Goal: Entertainment & Leisure: Consume media (video, audio)

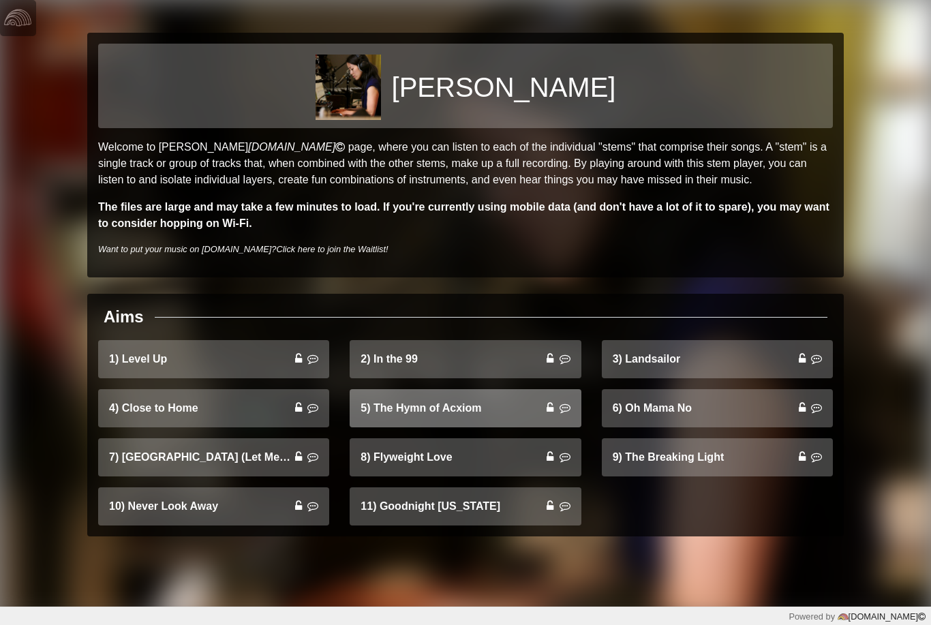
click at [577, 405] on link "5) The Hymn of Acxiom" at bounding box center [465, 408] width 231 height 38
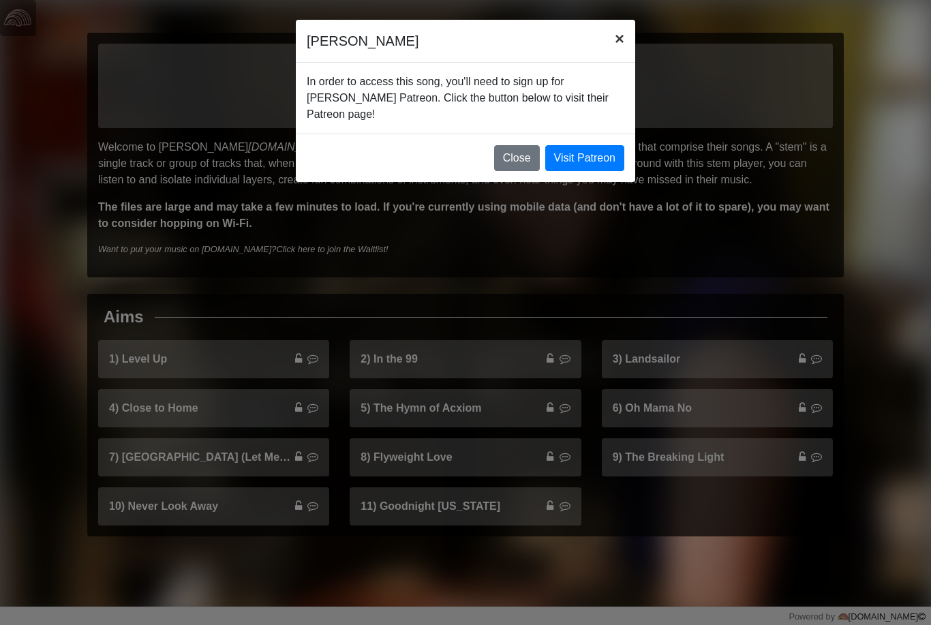
click at [612, 43] on button "×" at bounding box center [619, 39] width 31 height 38
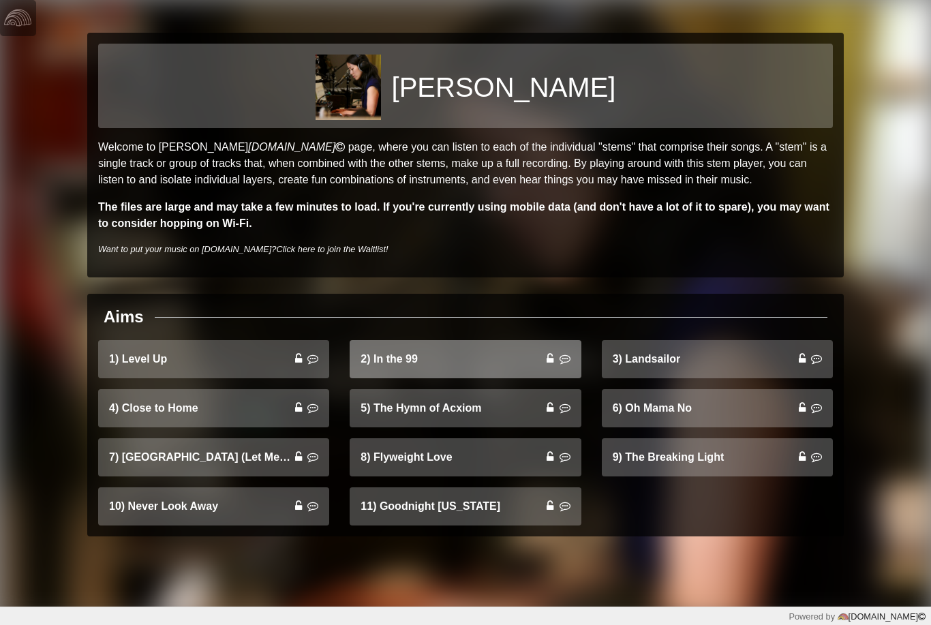
click at [565, 362] on icon at bounding box center [565, 358] width 11 height 11
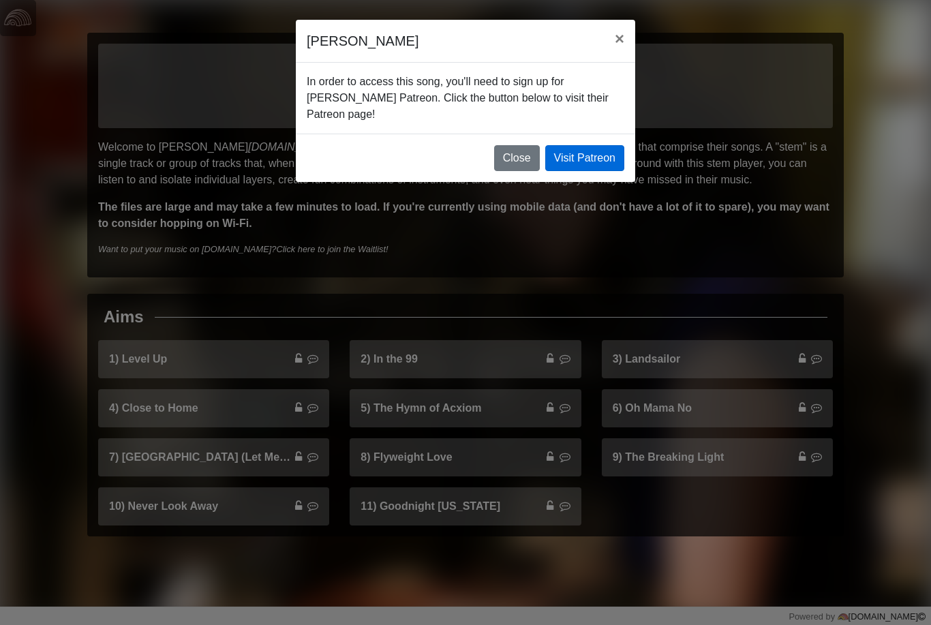
click at [600, 155] on link "Visit Patreon" at bounding box center [584, 158] width 79 height 26
click at [517, 155] on button "Close" at bounding box center [517, 158] width 46 height 26
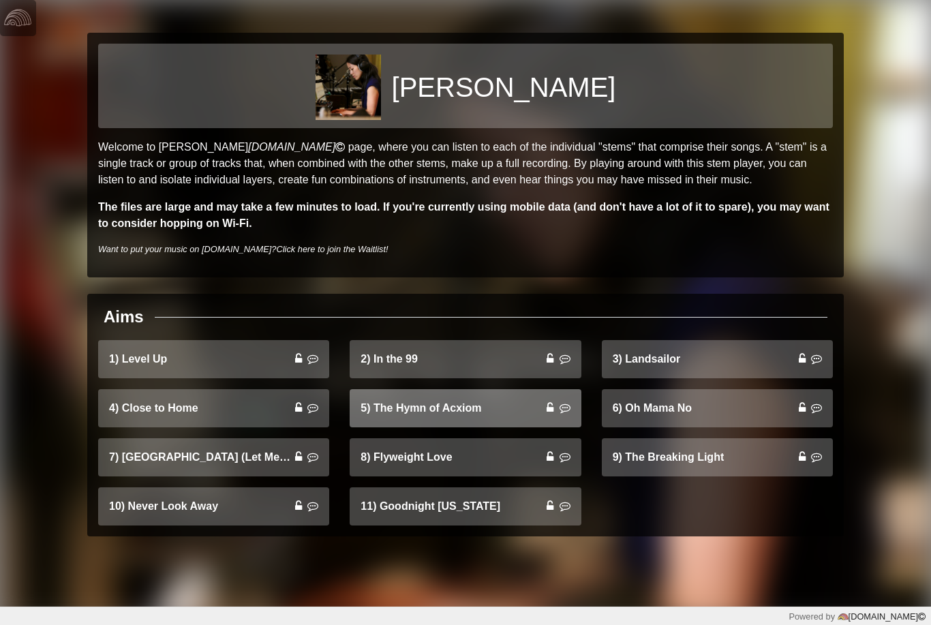
click at [560, 412] on icon at bounding box center [565, 407] width 11 height 11
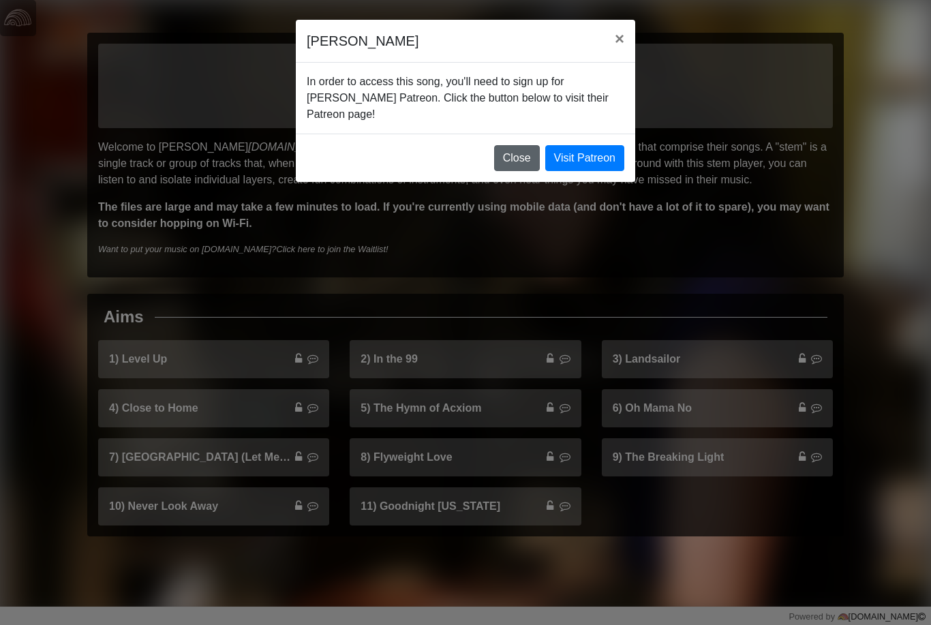
click at [524, 163] on button "Close" at bounding box center [517, 158] width 46 height 26
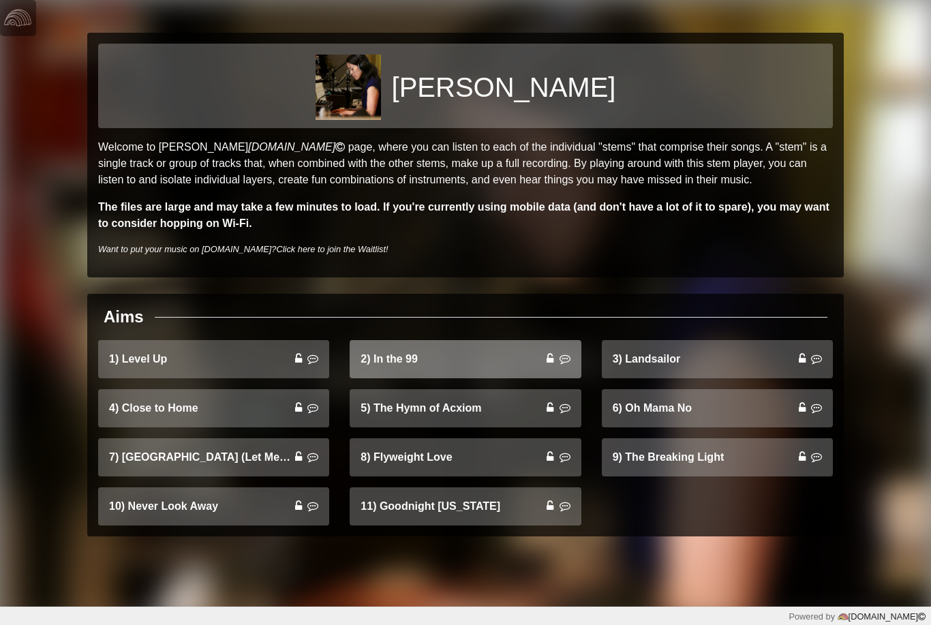
click at [549, 361] on icon at bounding box center [550, 358] width 7 height 11
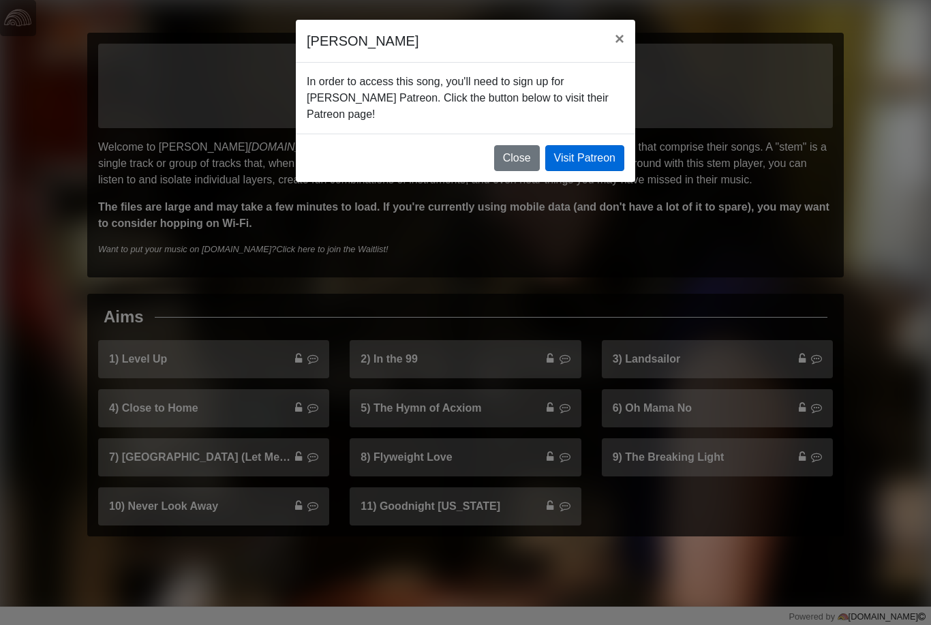
click at [591, 159] on link "Visit Patreon" at bounding box center [584, 158] width 79 height 26
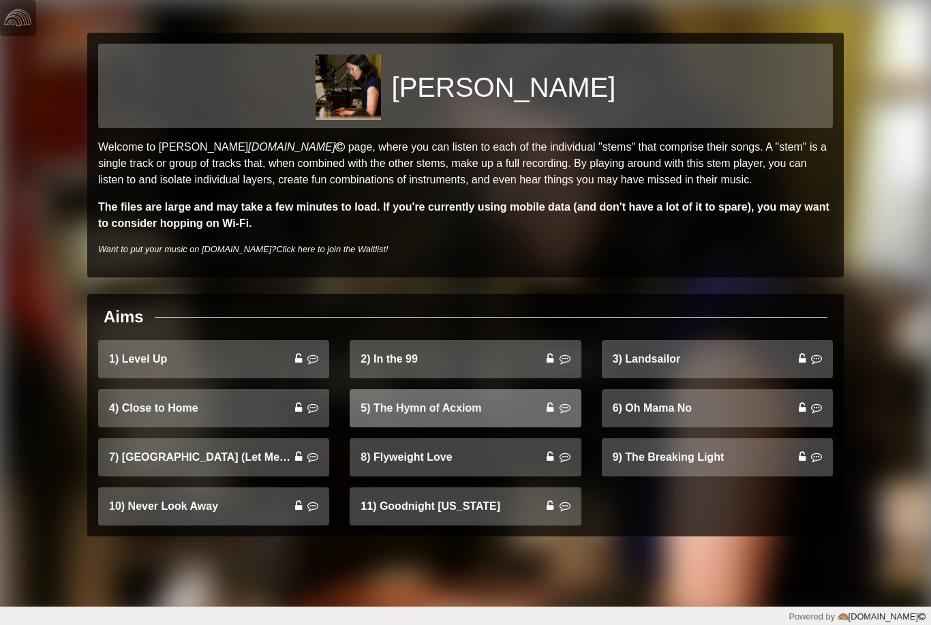
click at [552, 410] on icon at bounding box center [550, 407] width 7 height 11
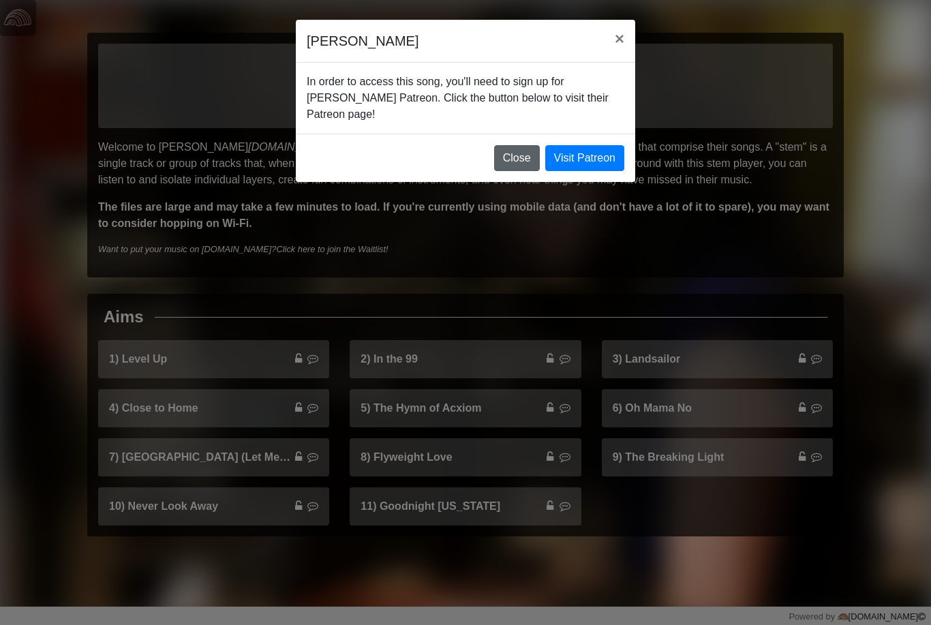
click at [513, 151] on button "Close" at bounding box center [517, 158] width 46 height 26
